Goal: Information Seeking & Learning: Learn about a topic

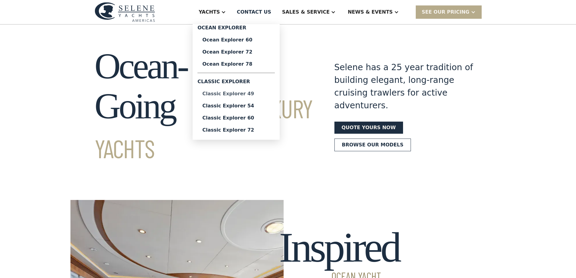
click at [262, 92] on div "Classic Explorer 49" at bounding box center [236, 93] width 68 height 5
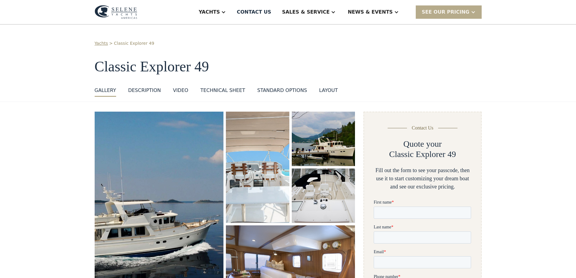
click at [319, 91] on div "layout" at bounding box center [328, 90] width 19 height 7
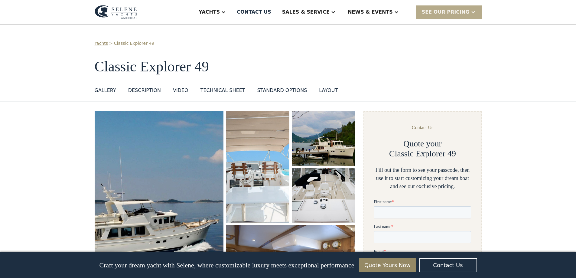
scroll to position [1135, 0]
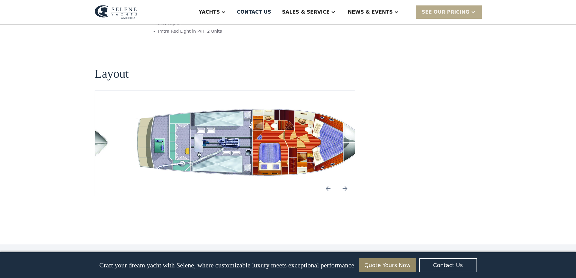
click at [346, 181] on img "Next slide" at bounding box center [345, 188] width 15 height 15
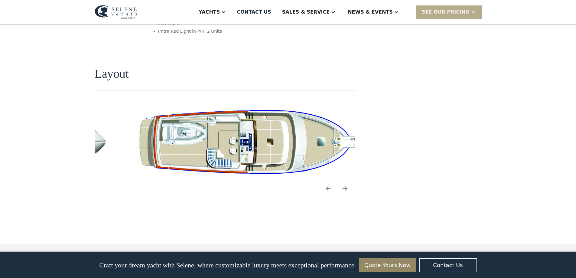
click at [346, 181] on img "Next slide" at bounding box center [345, 188] width 15 height 15
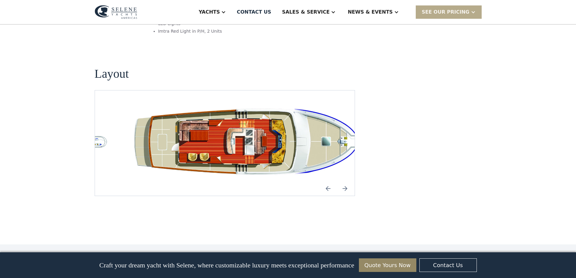
click at [346, 181] on img "Next slide" at bounding box center [345, 188] width 15 height 15
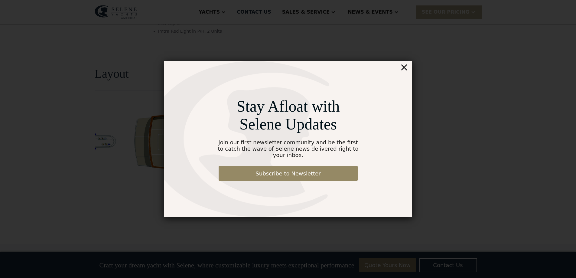
click at [406, 72] on div "×" at bounding box center [403, 67] width 9 height 12
